Goal: Task Accomplishment & Management: Manage account settings

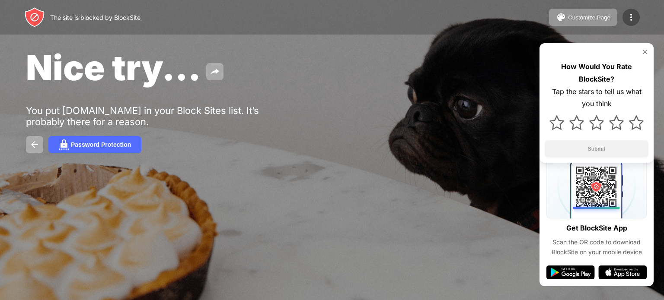
click at [628, 12] on div at bounding box center [630, 17] width 17 height 17
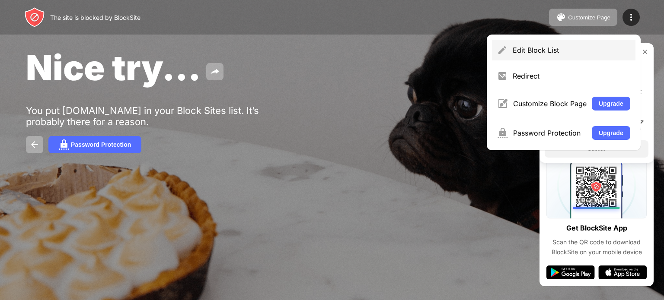
click at [564, 45] on div "Edit Block List" at bounding box center [564, 50] width 144 height 21
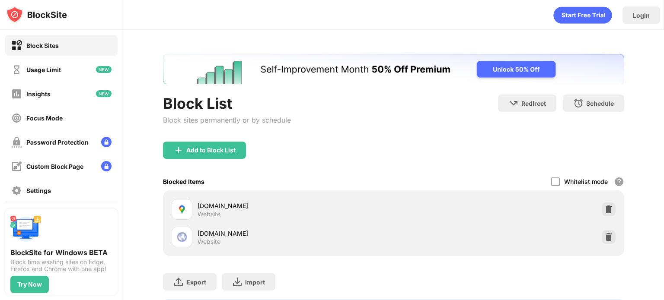
scroll to position [54, 0]
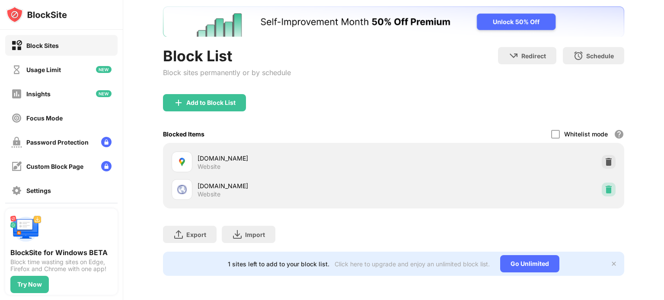
click at [604, 185] on img at bounding box center [608, 189] width 9 height 9
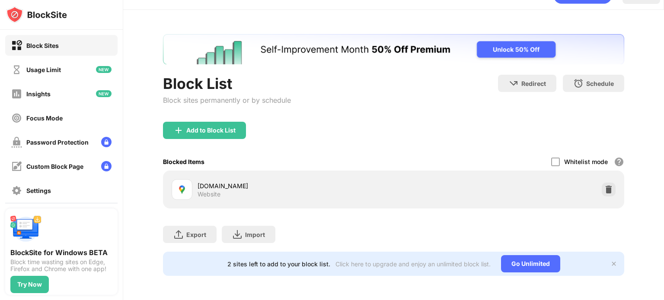
scroll to position [0, 0]
